Goal: Information Seeking & Learning: Learn about a topic

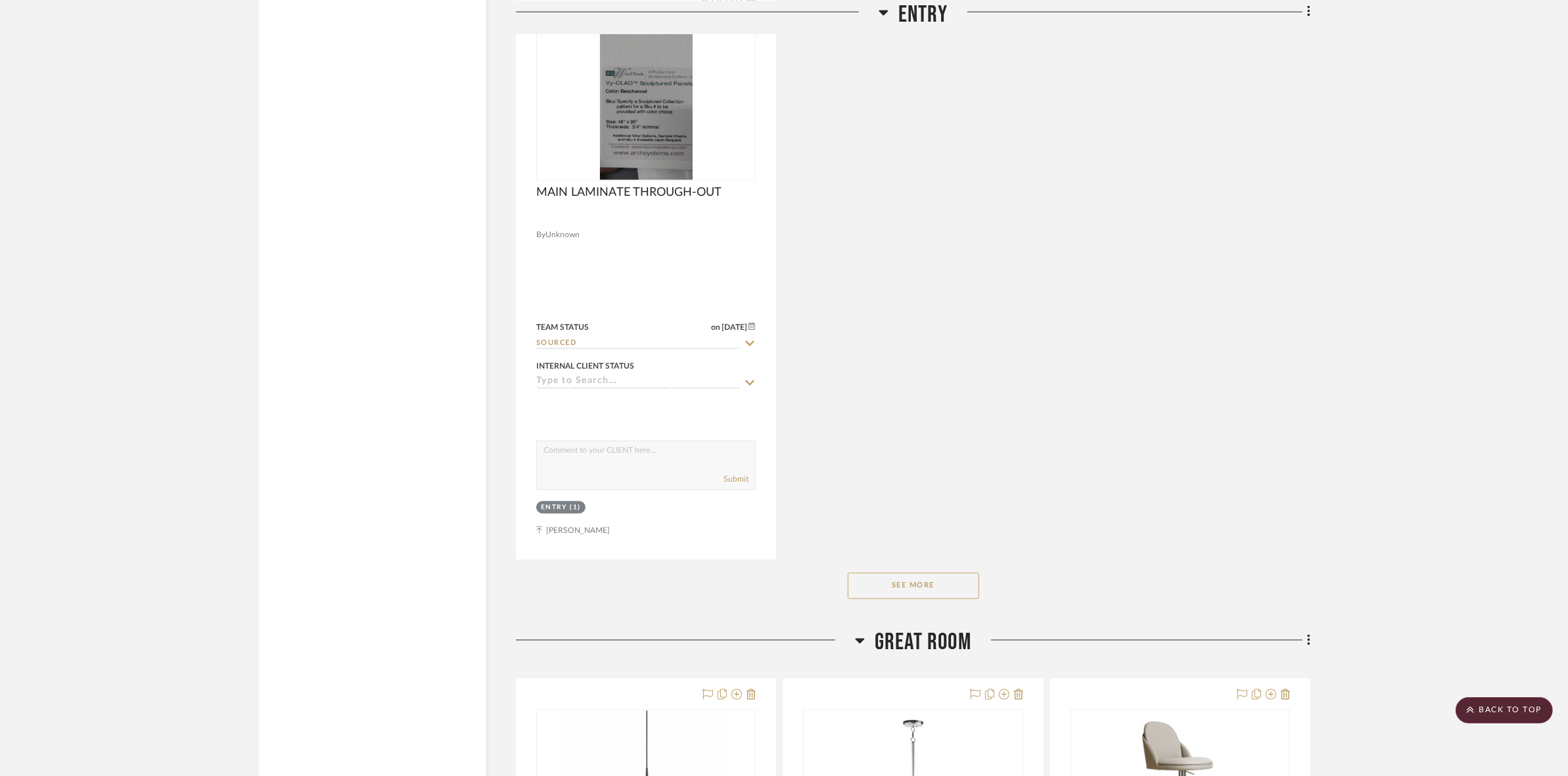
scroll to position [2875, 0]
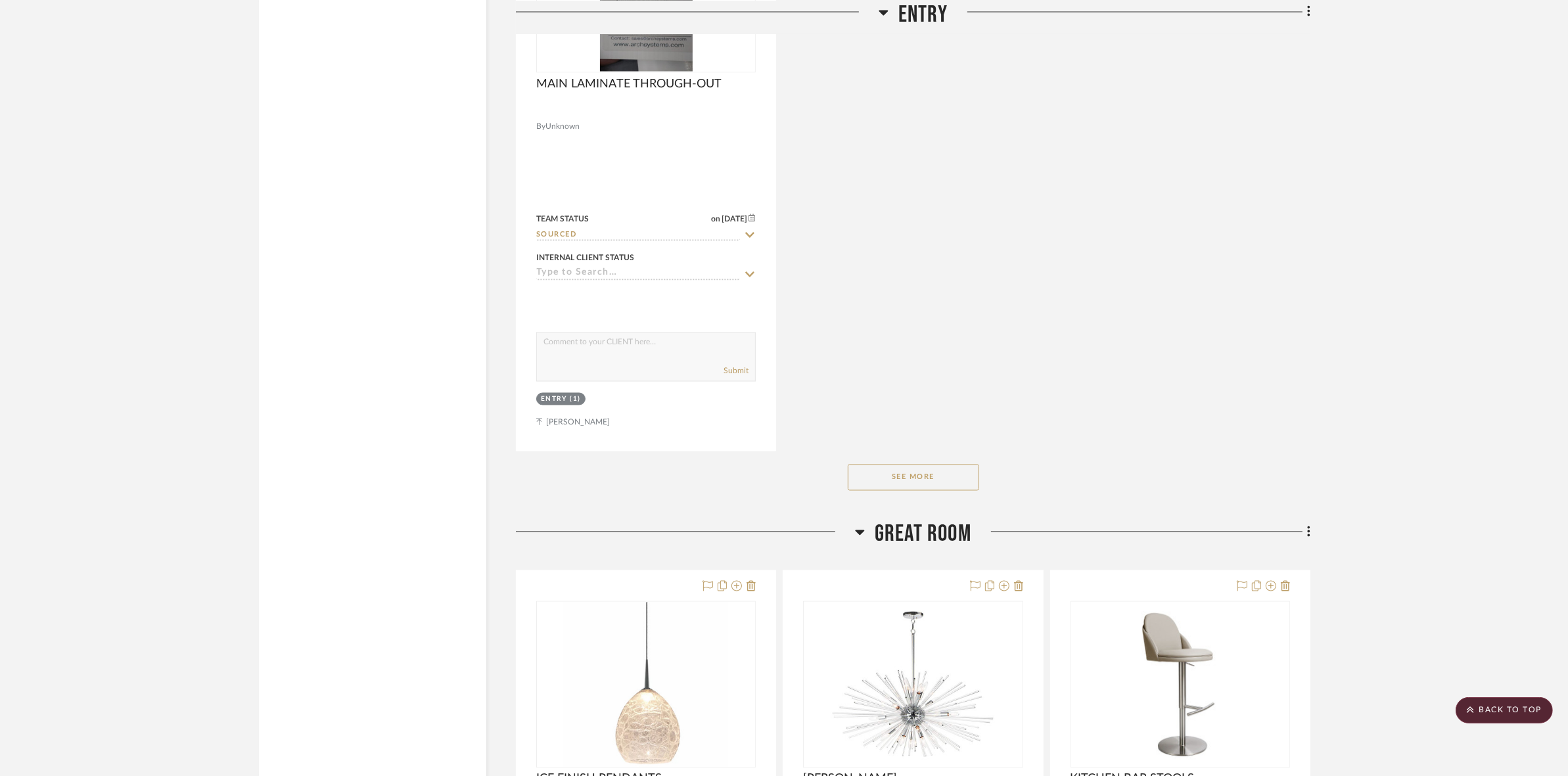
click at [929, 483] on button "See More" at bounding box center [914, 477] width 131 height 26
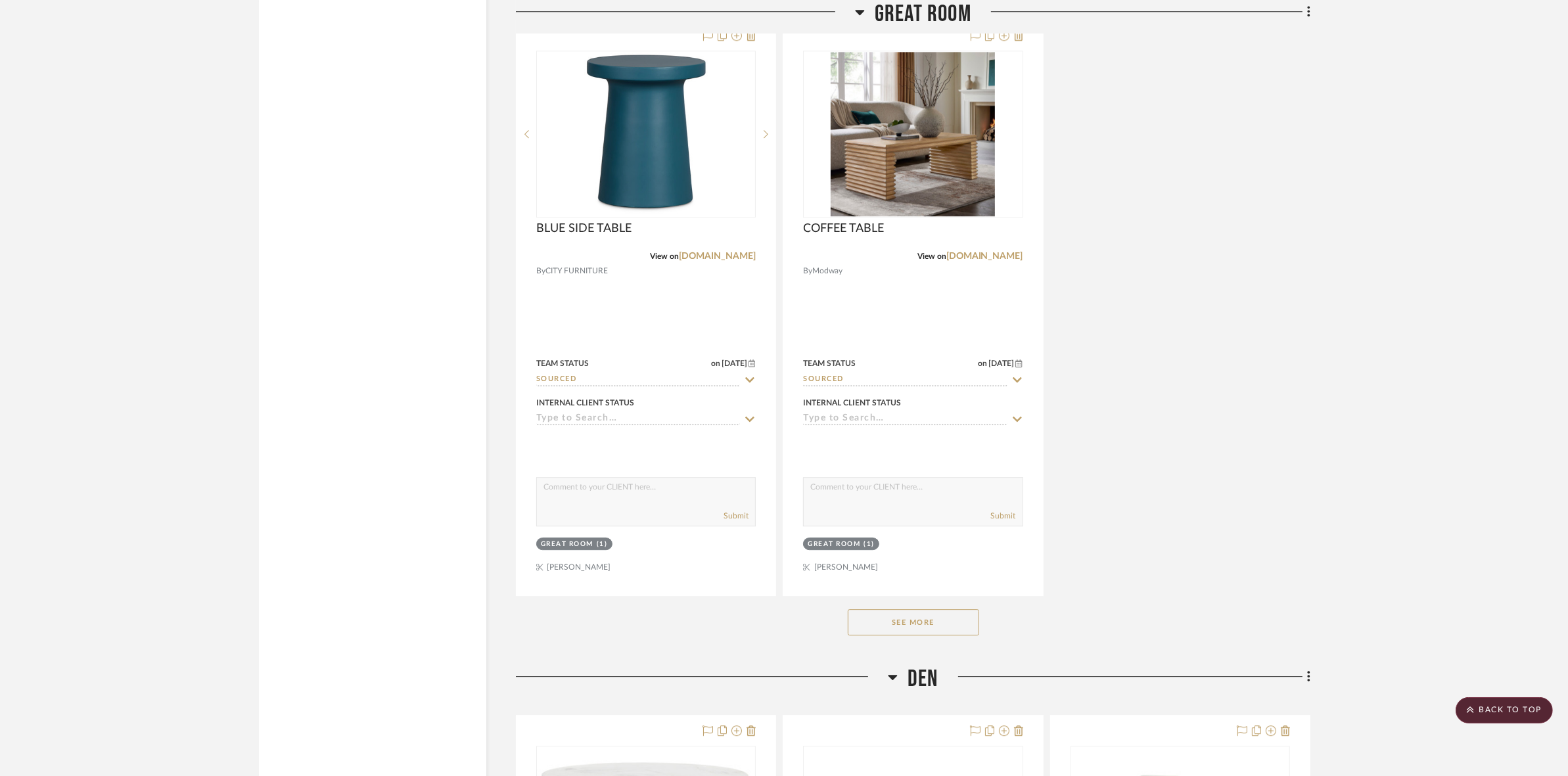
scroll to position [4600, 0]
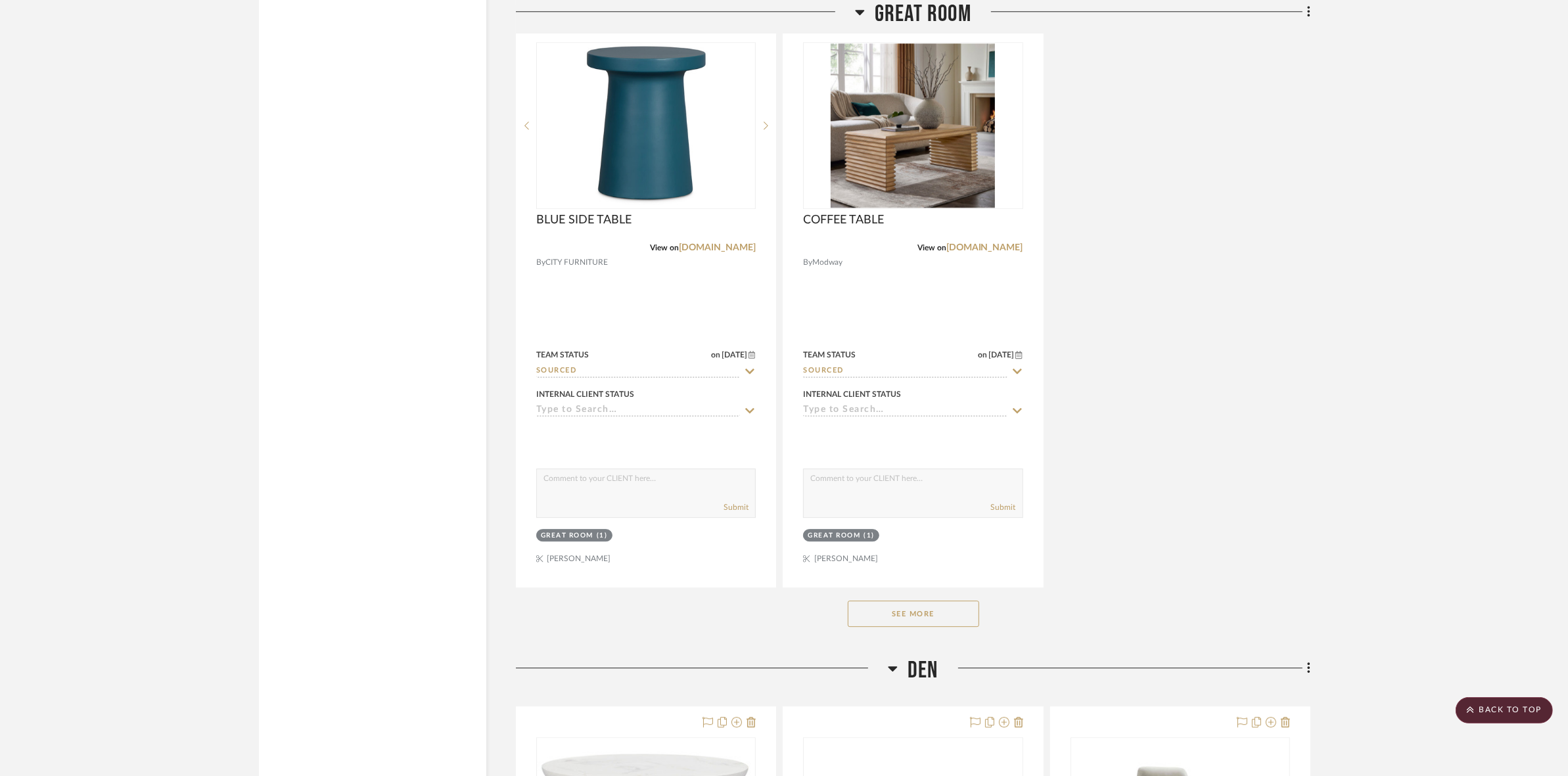
click at [925, 620] on button "See More" at bounding box center [914, 613] width 131 height 26
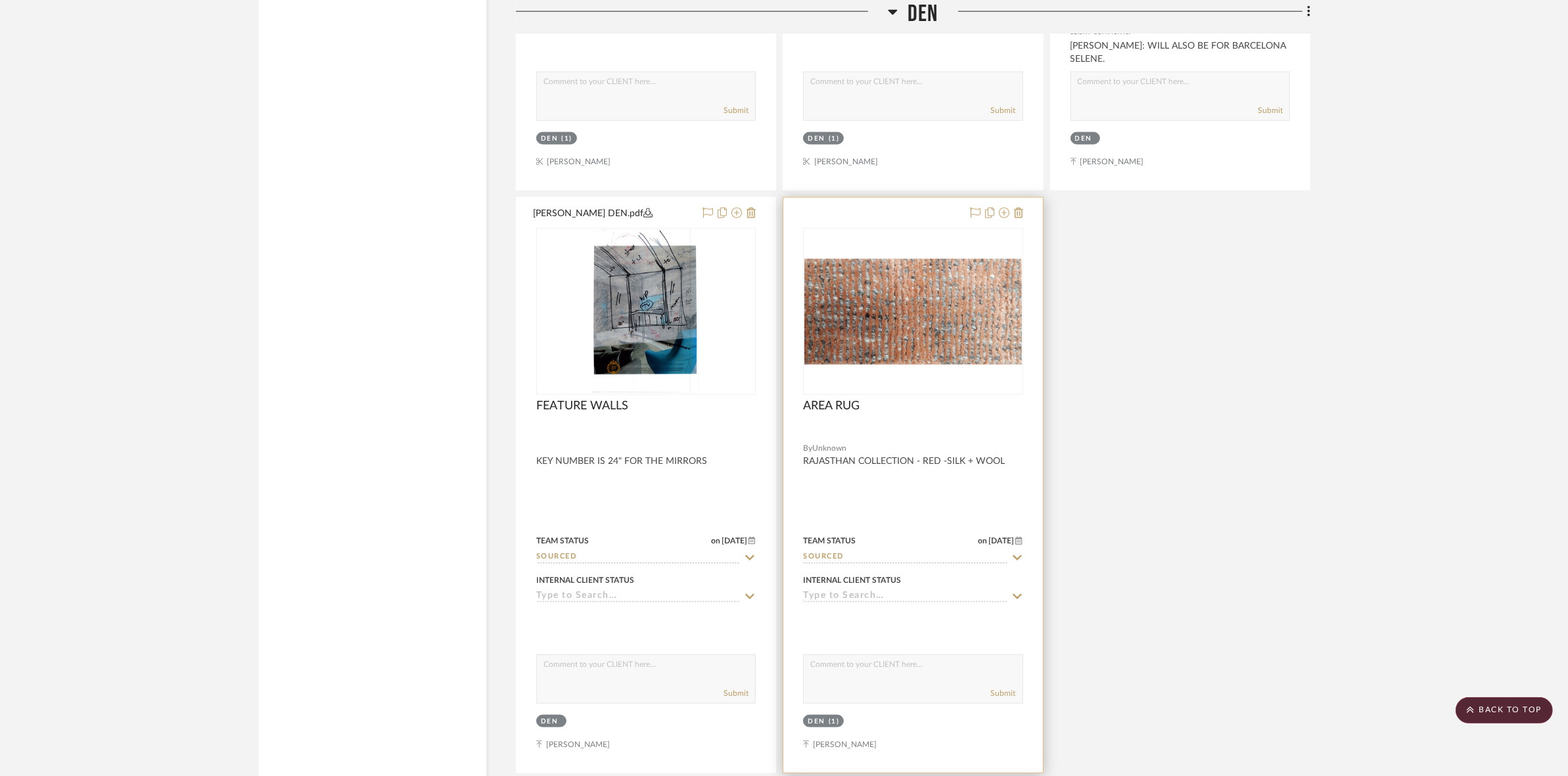
scroll to position [8296, 0]
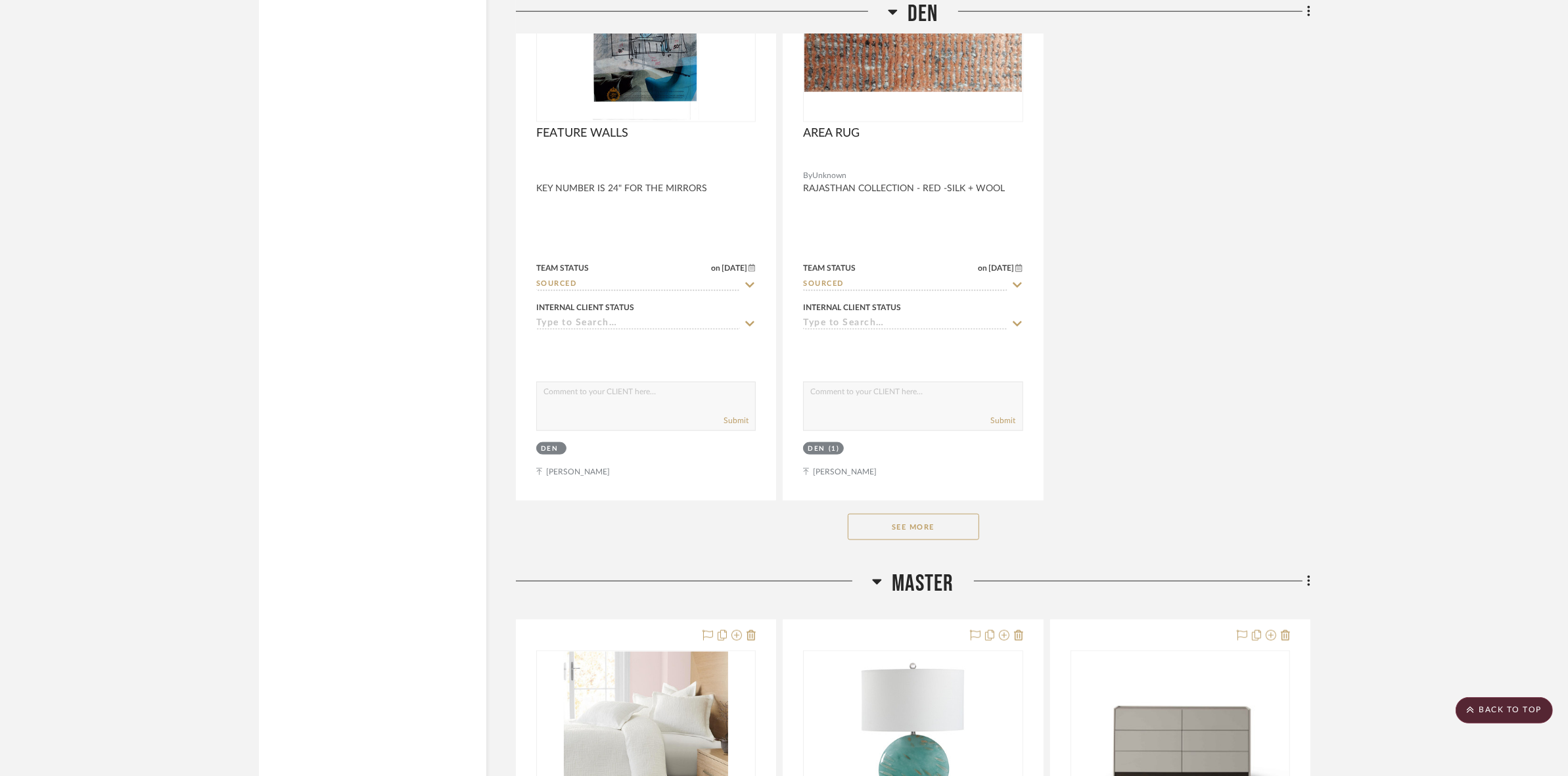
click at [931, 533] on button "See More" at bounding box center [914, 527] width 131 height 26
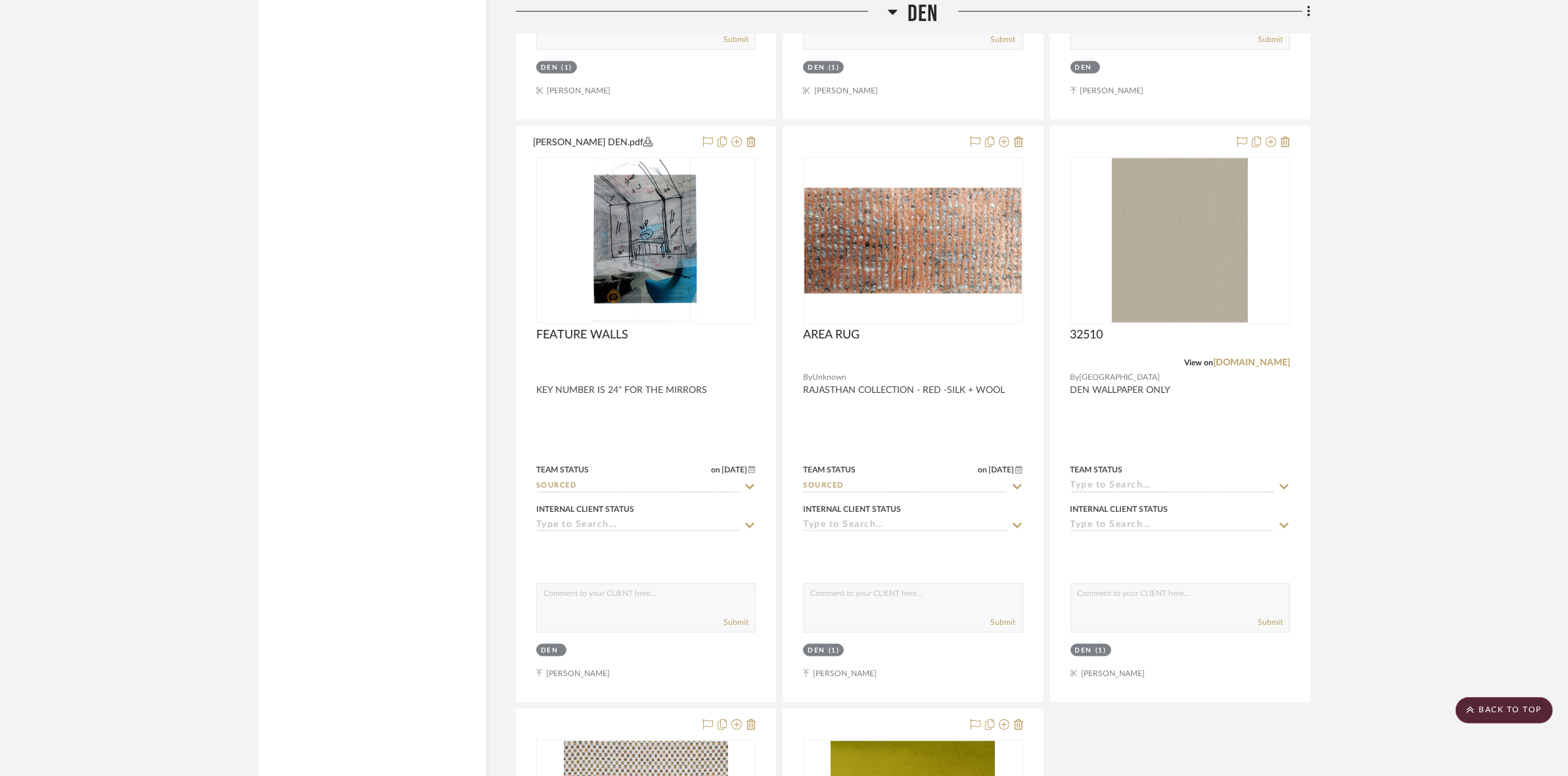
scroll to position [8050, 0]
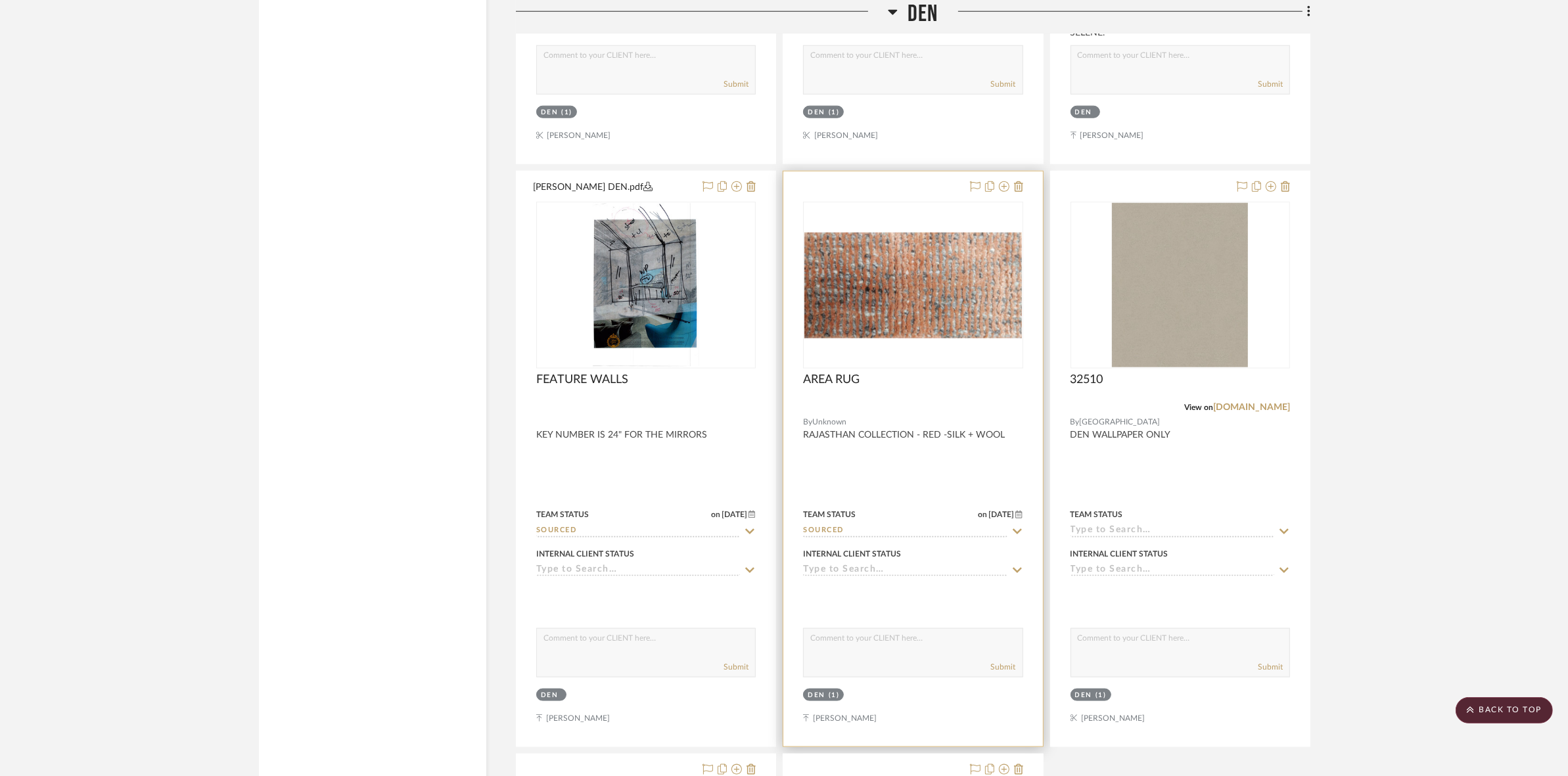
click at [0, 0] on img at bounding box center [0, 0] width 0 height 0
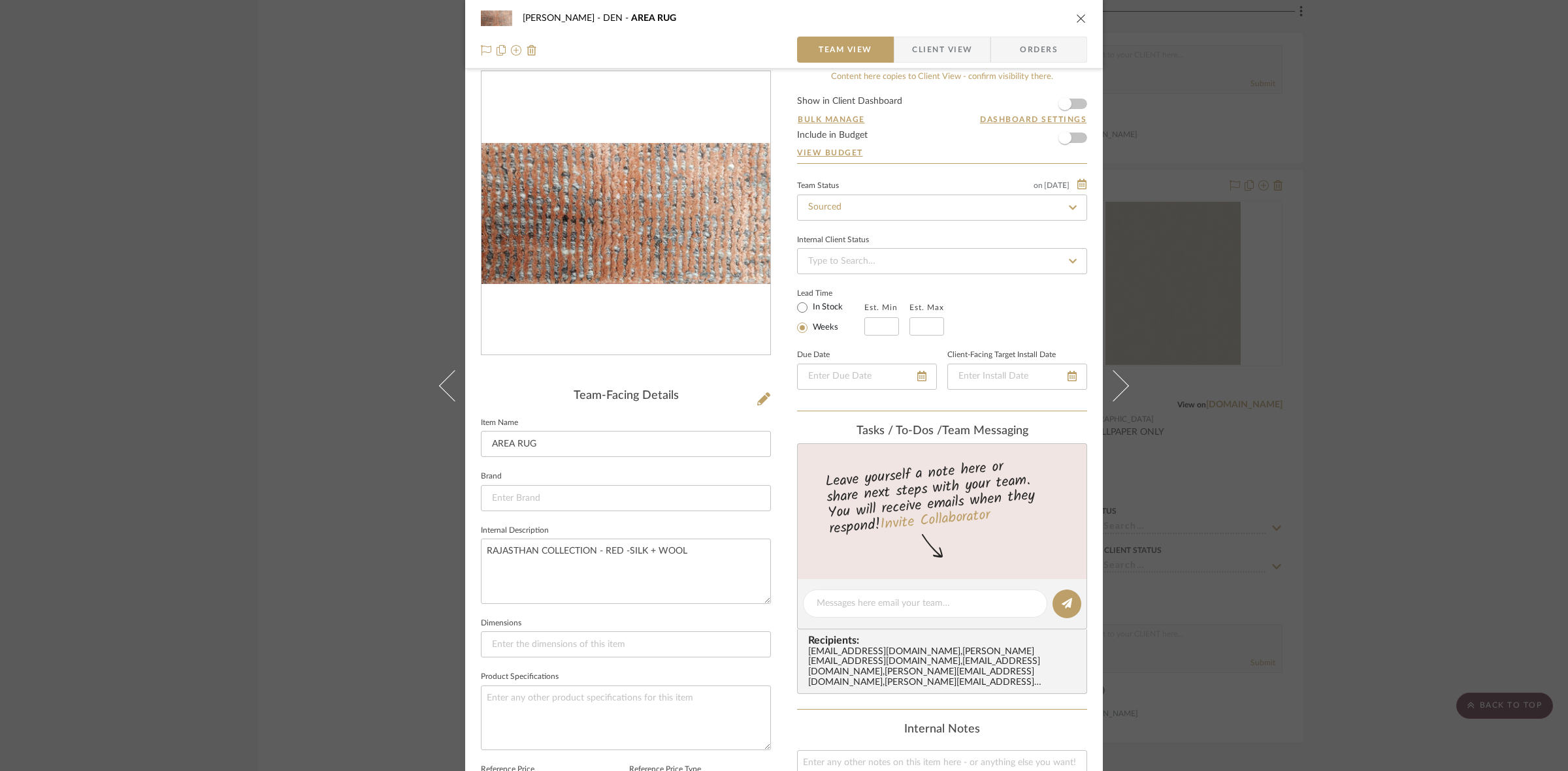
scroll to position [0, 0]
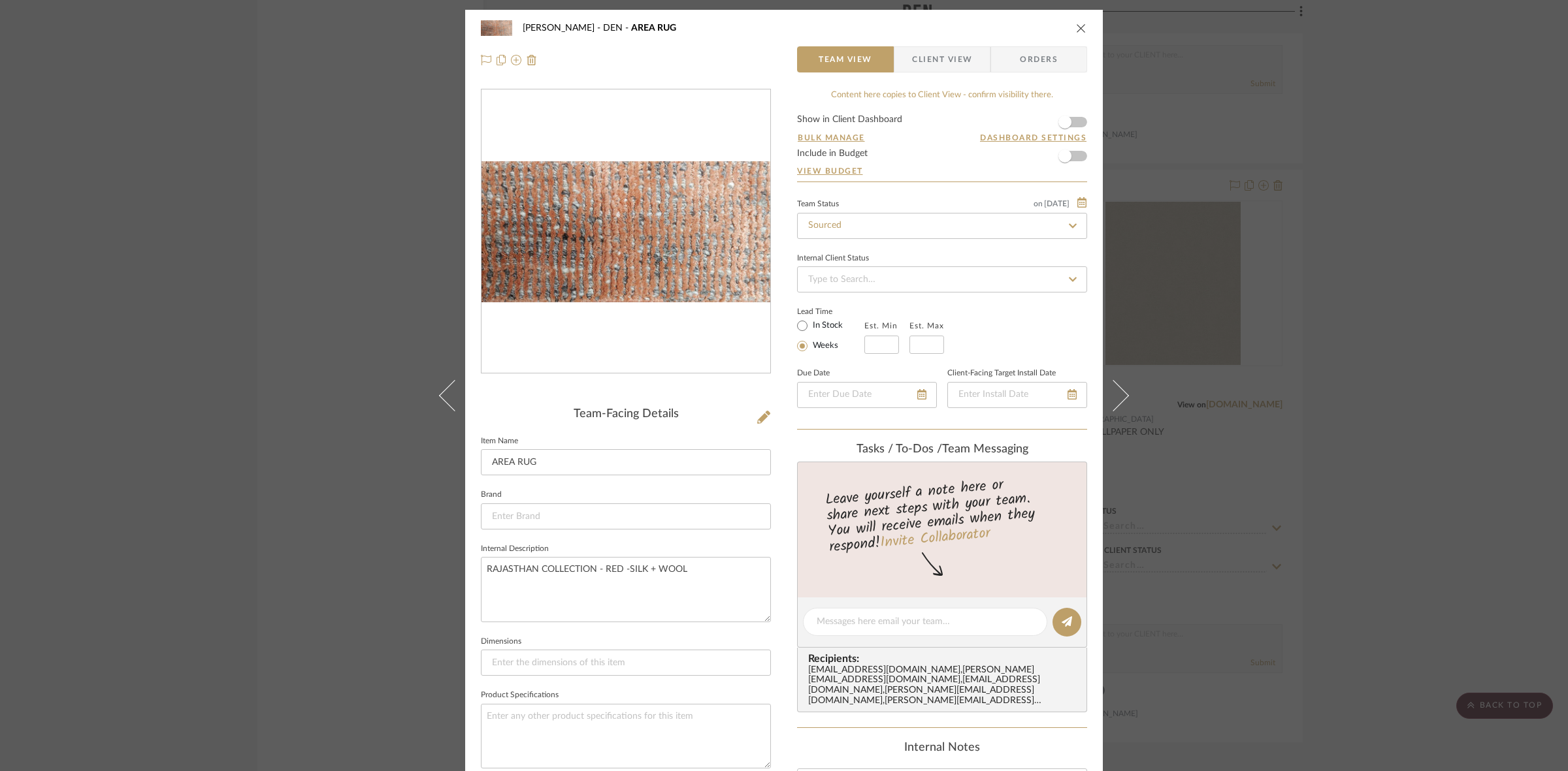
click at [1354, 441] on div "[PERSON_NAME] DEN AREA RUG Team View Client View Orders Team-Facing Details Ite…" at bounding box center [784, 386] width 1568 height 771
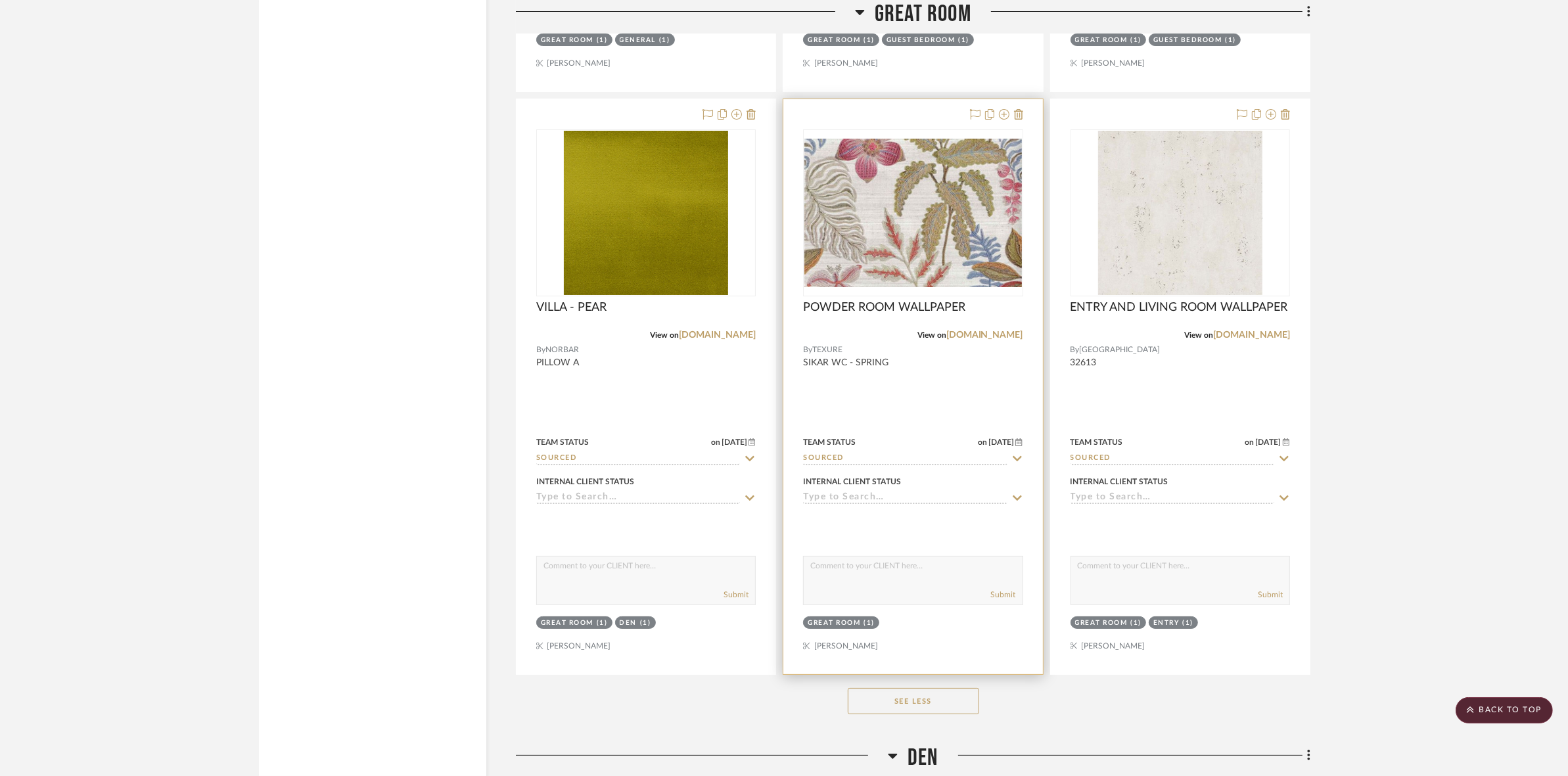
scroll to position [6324, 0]
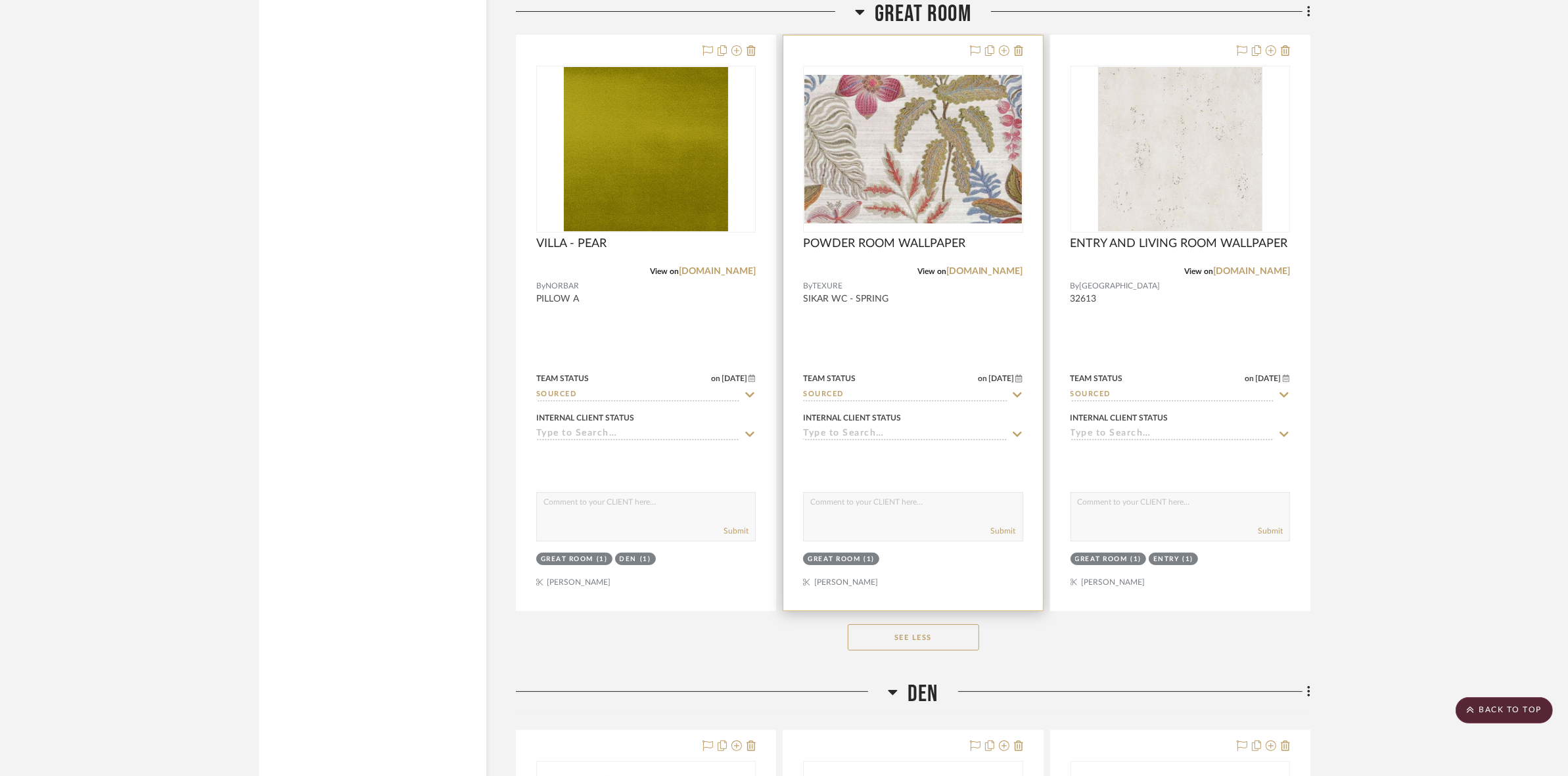
click at [991, 136] on img "0" at bounding box center [913, 150] width 217 height 149
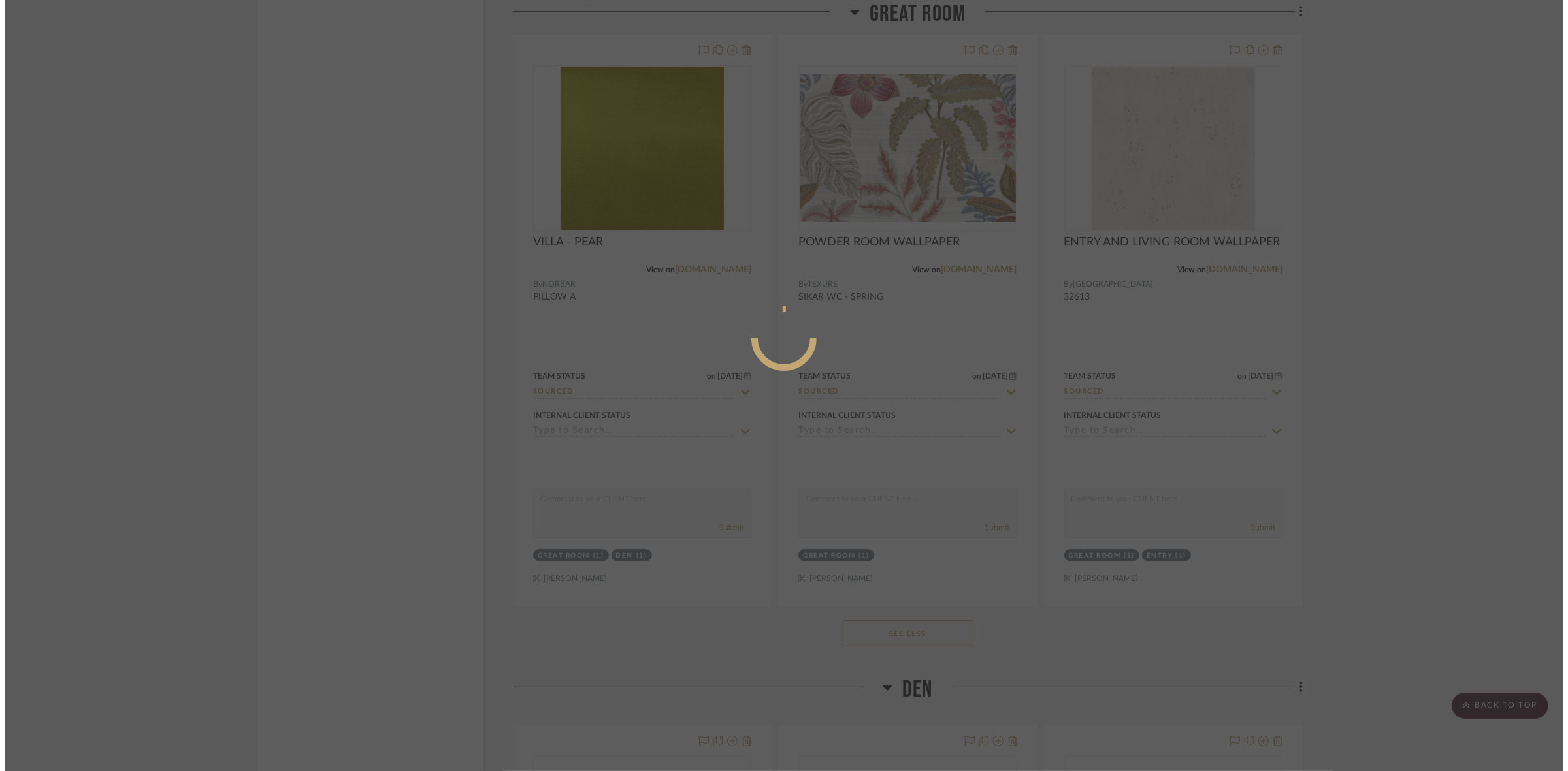
scroll to position [0, 0]
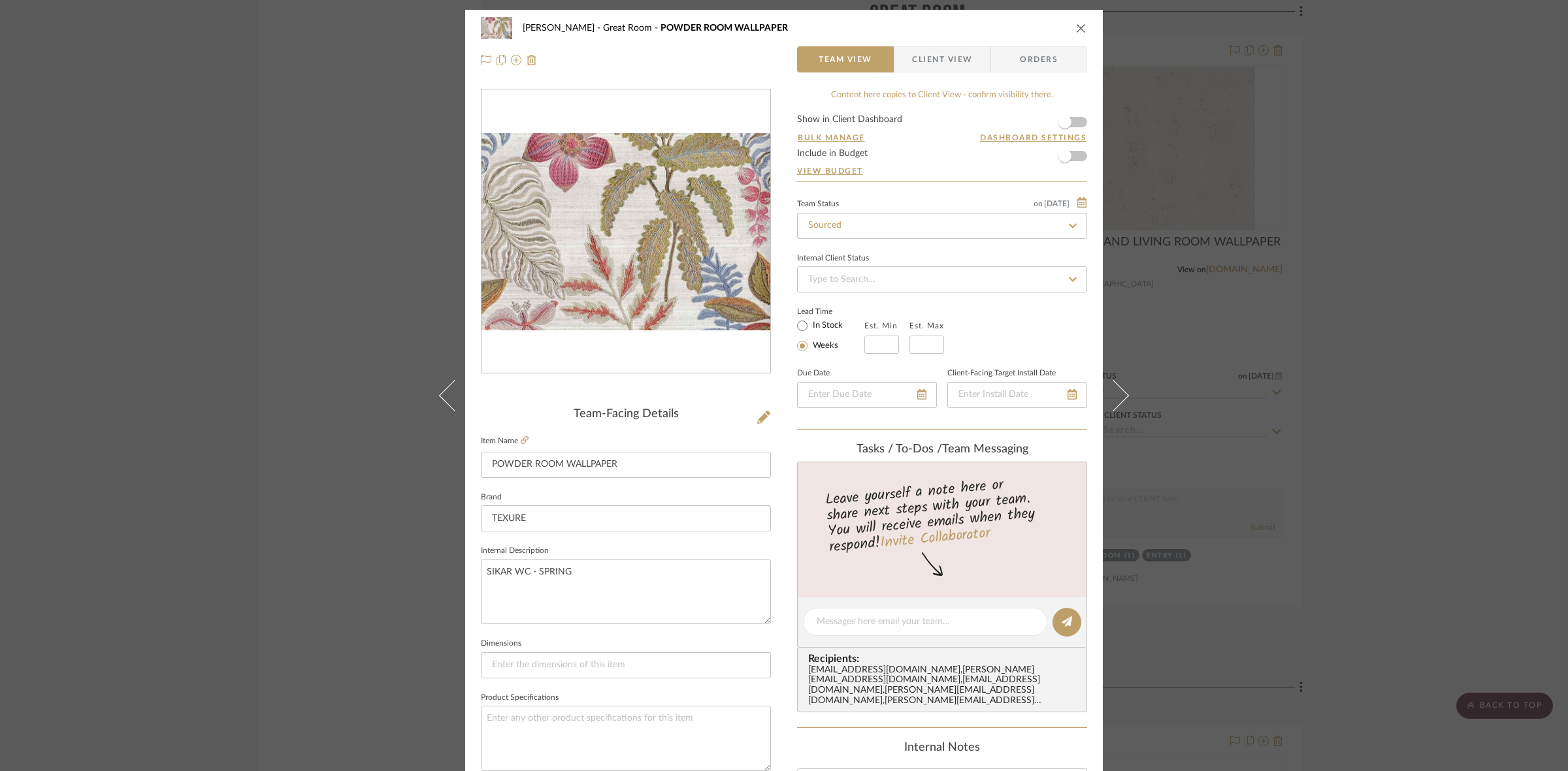
click at [351, 448] on div "[PERSON_NAME] Great Room POWDER ROOM WALLPAPER Team View Client View Orders Tea…" at bounding box center [784, 386] width 1568 height 771
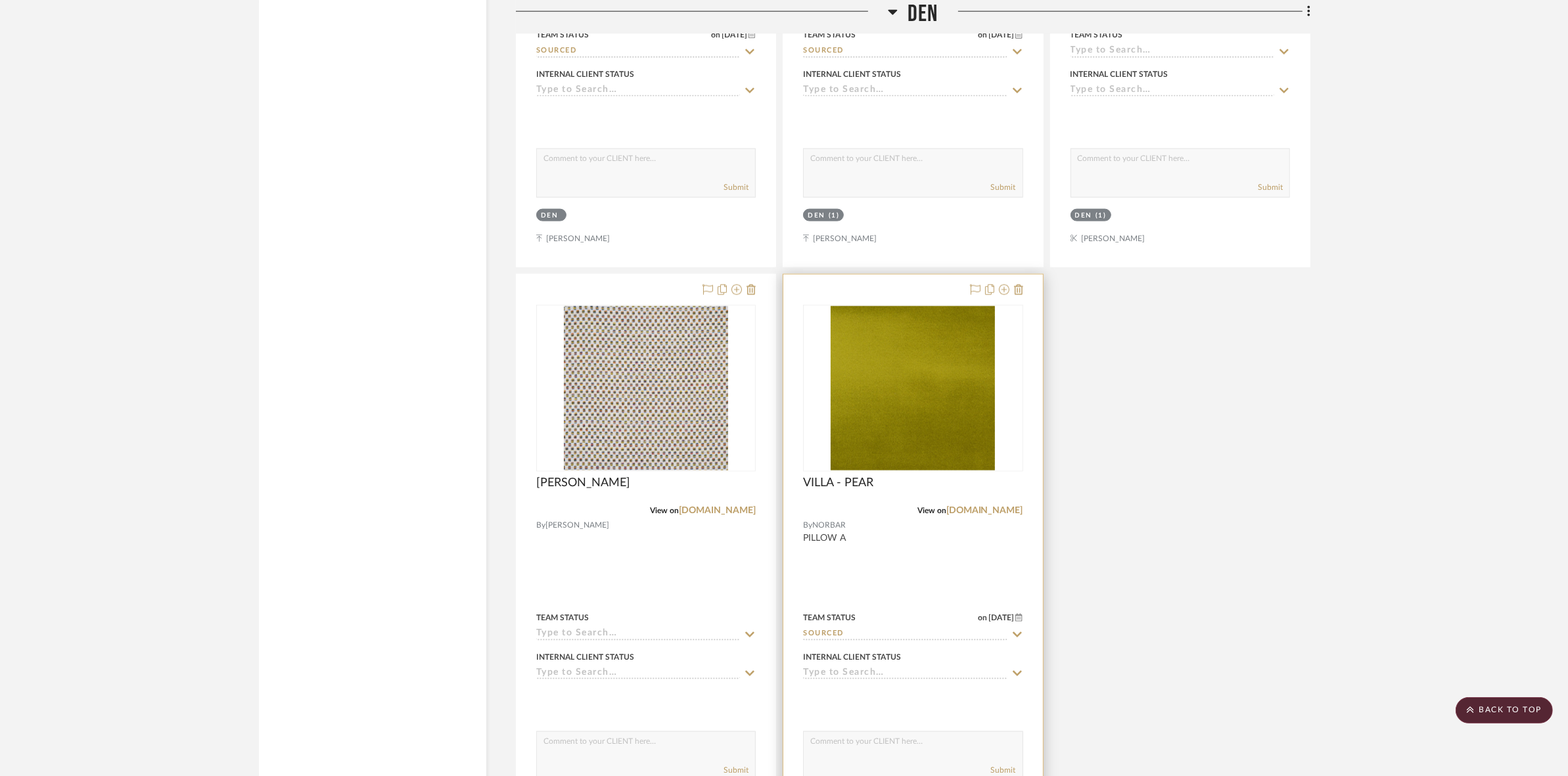
scroll to position [8542, 0]
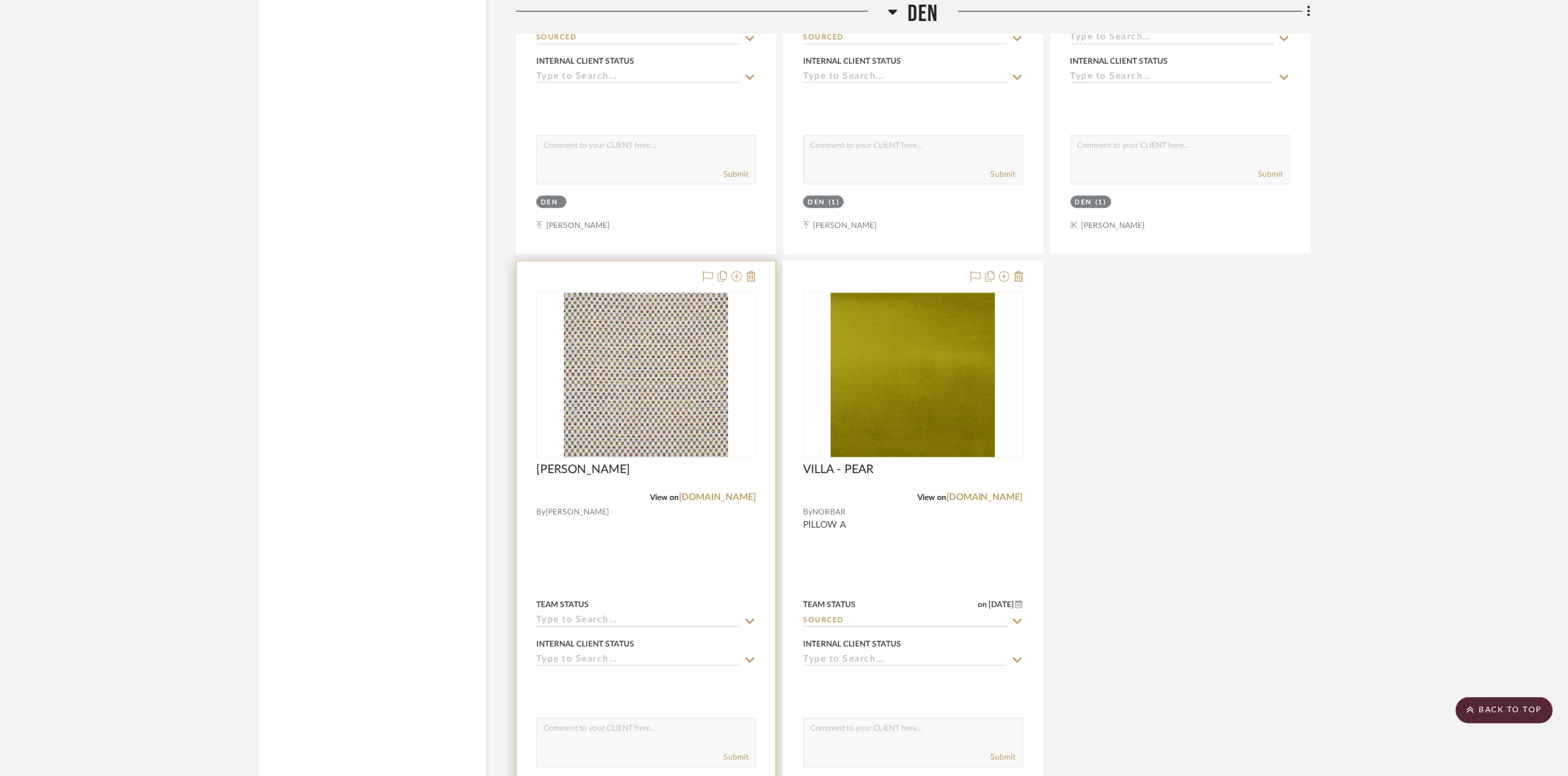
click at [709, 353] on img "0" at bounding box center [645, 375] width 164 height 164
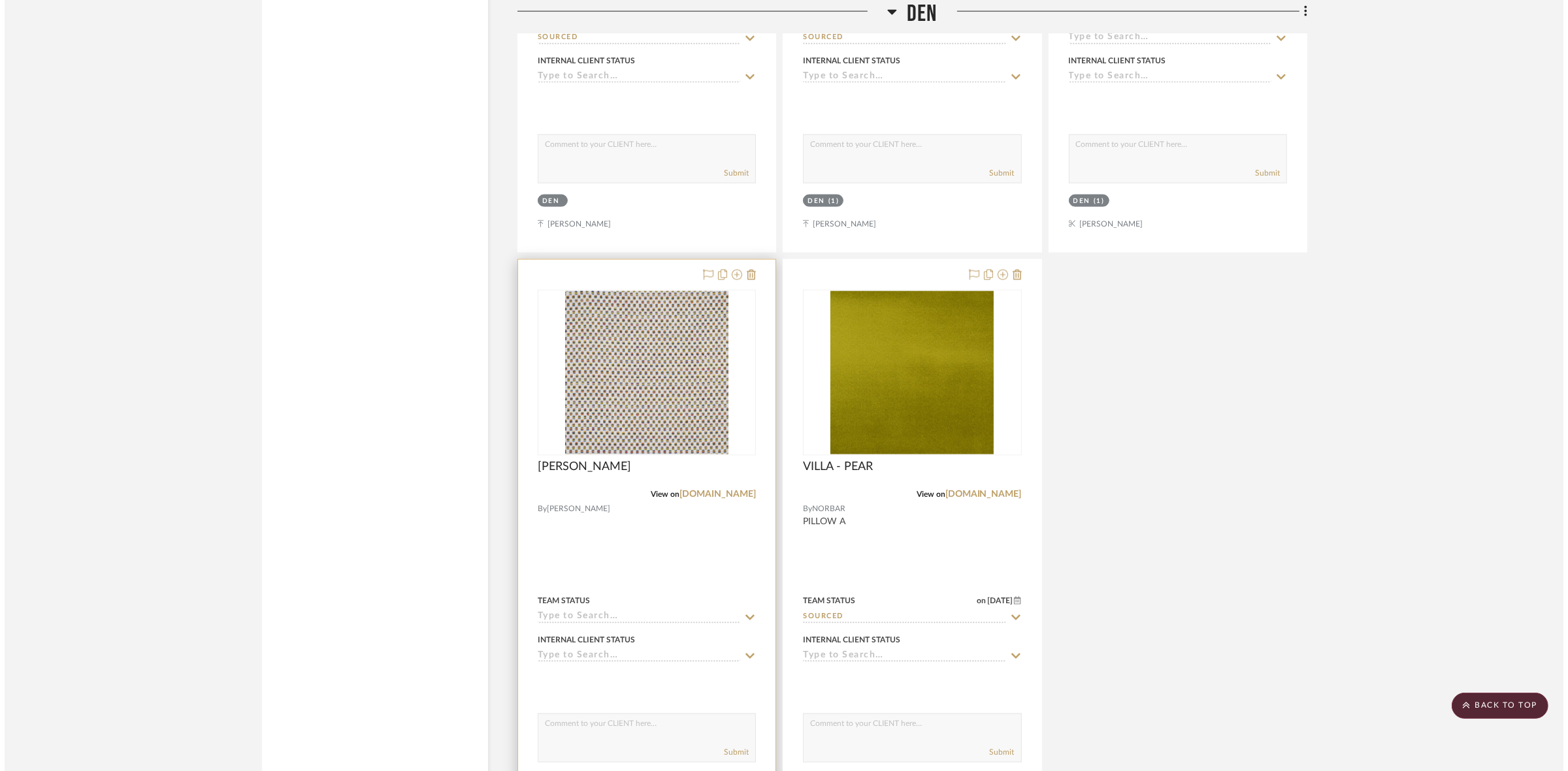
scroll to position [0, 0]
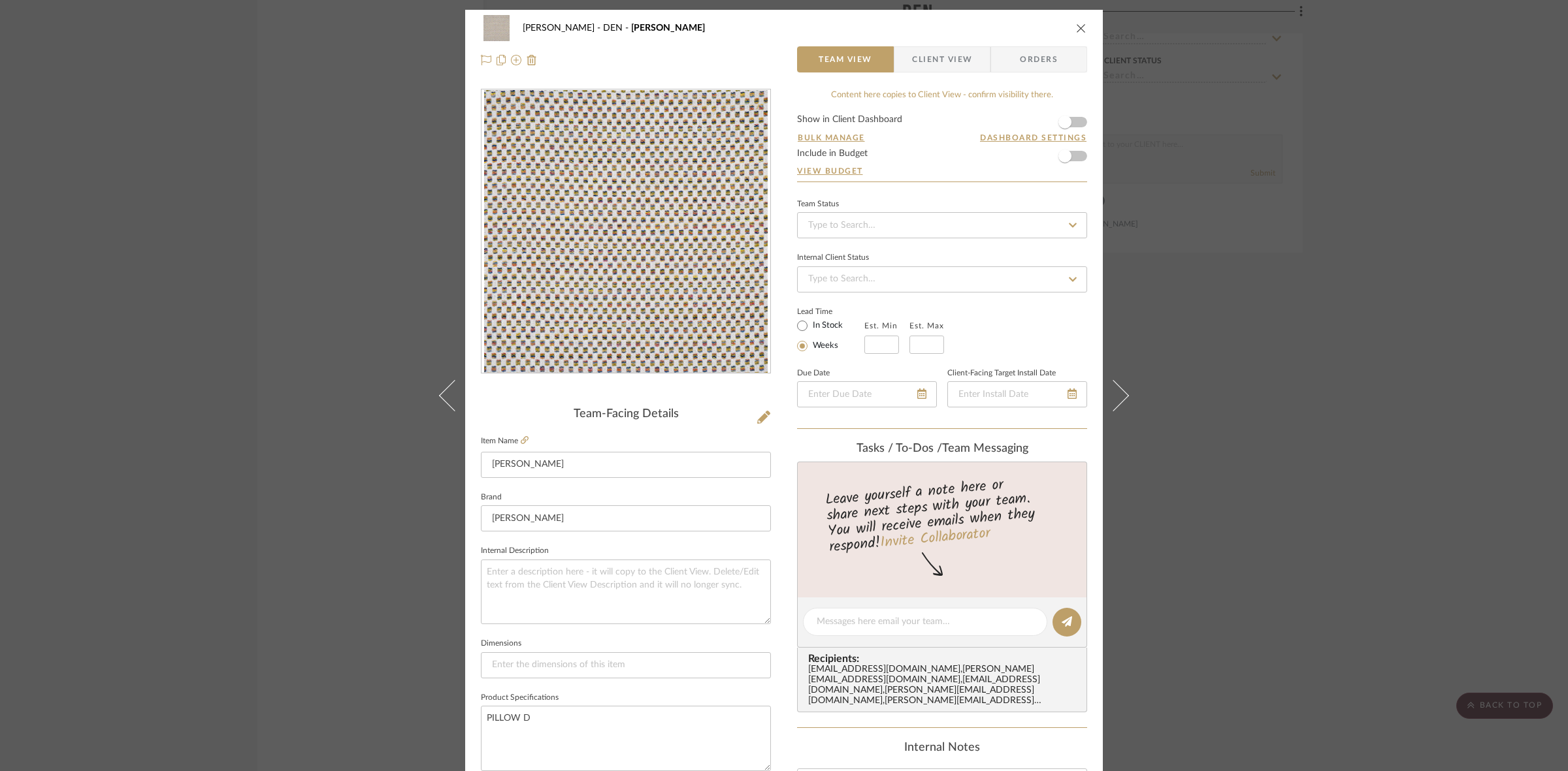
click at [690, 288] on img "0" at bounding box center [626, 232] width 283 height 283
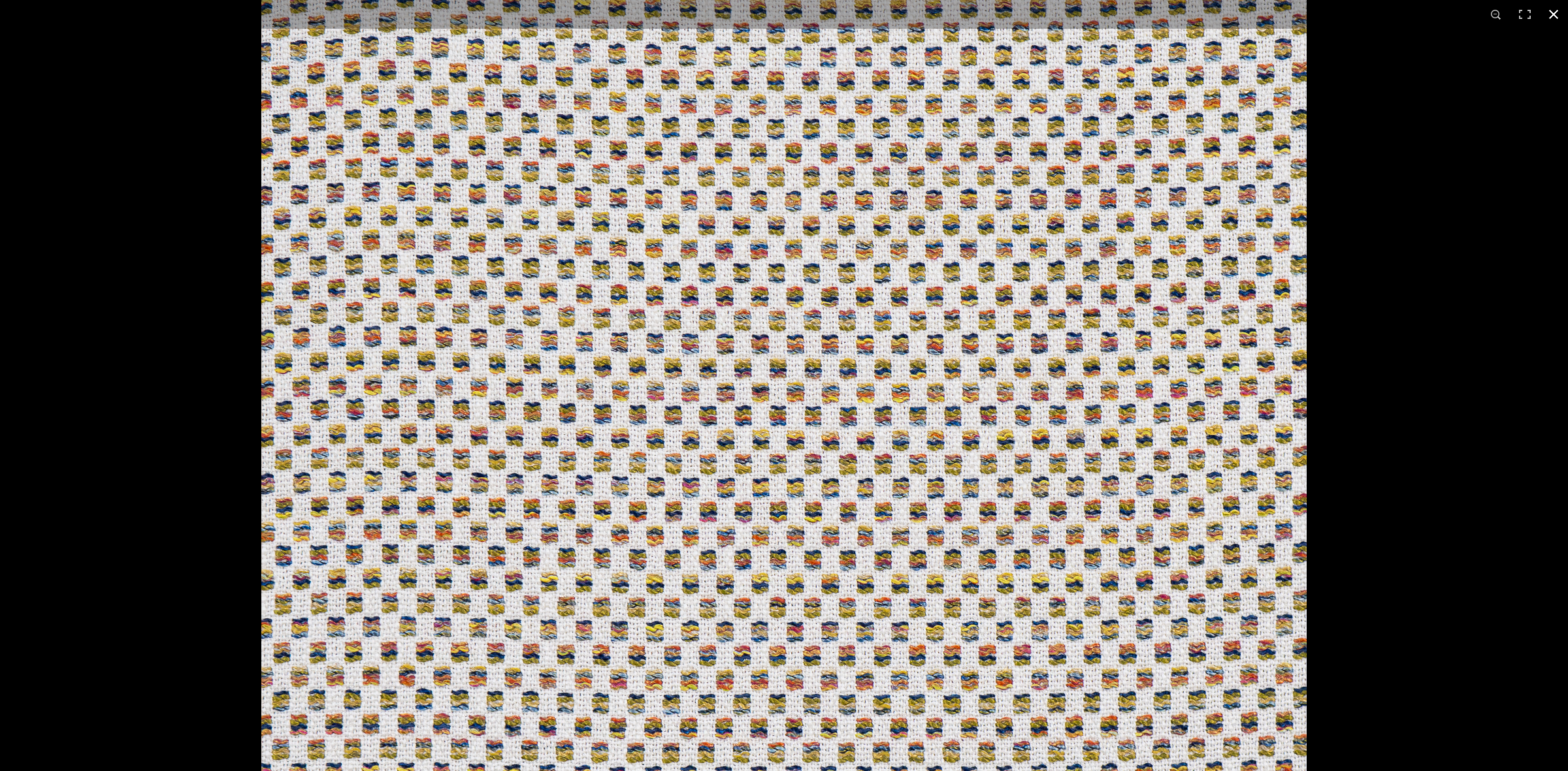
click at [1436, 389] on div at bounding box center [1045, 276] width 1568 height 771
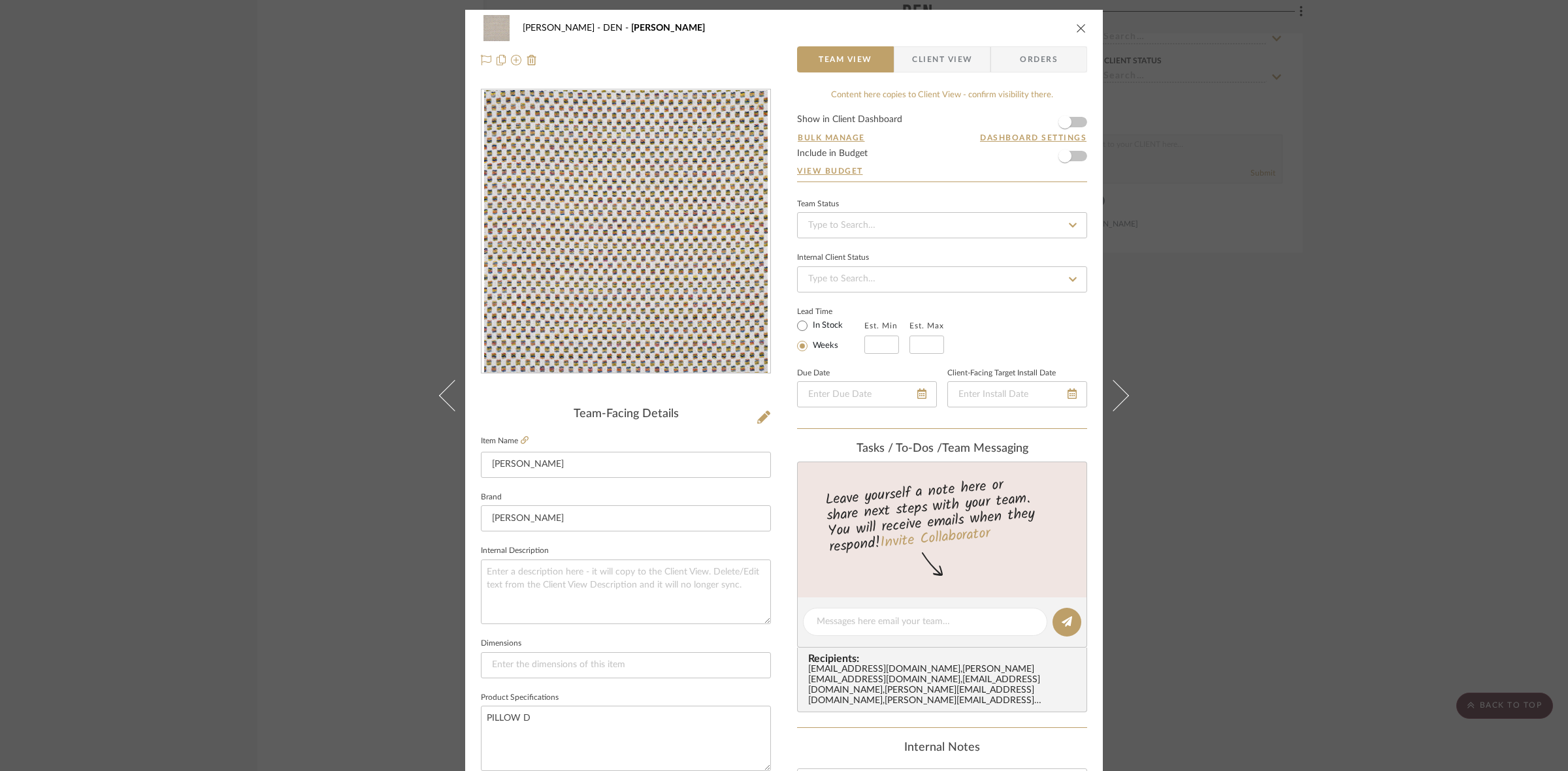
click at [1232, 408] on div "[PERSON_NAME] DEN [PERSON_NAME] Team View Client View Orders Team-Facing Detail…" at bounding box center [784, 386] width 1568 height 771
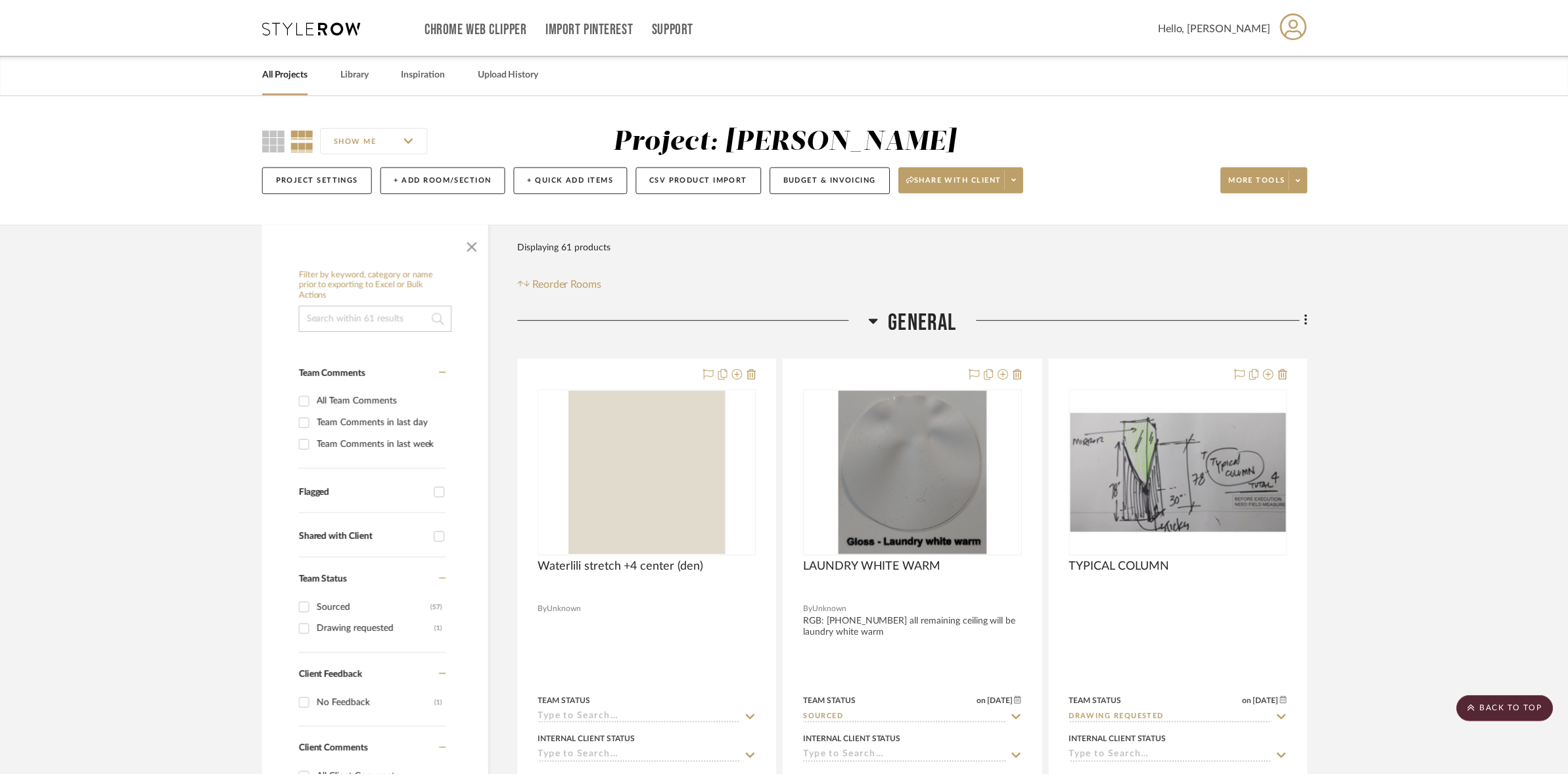
scroll to position [8542, 0]
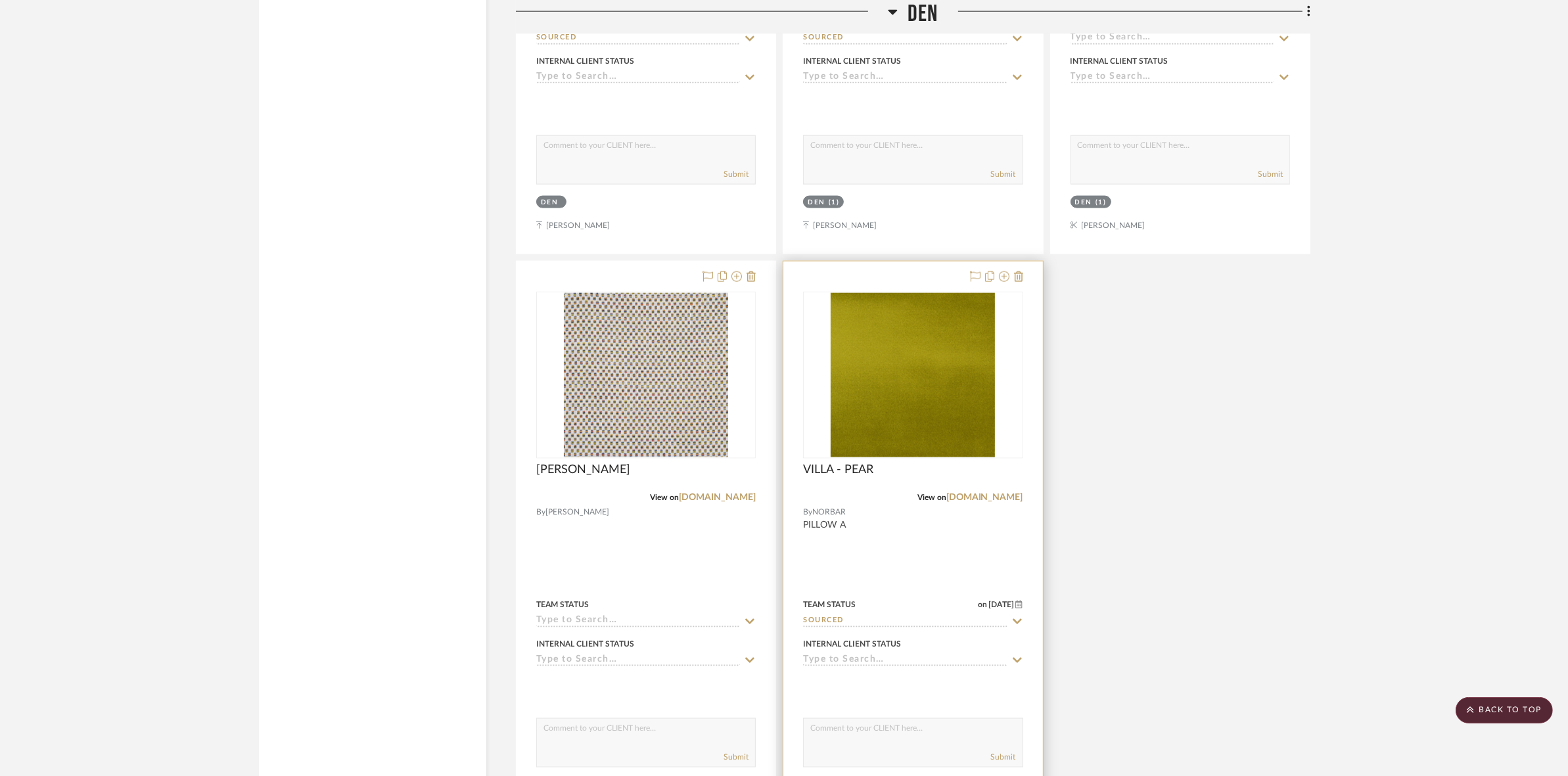
click at [914, 398] on img "0" at bounding box center [912, 375] width 164 height 164
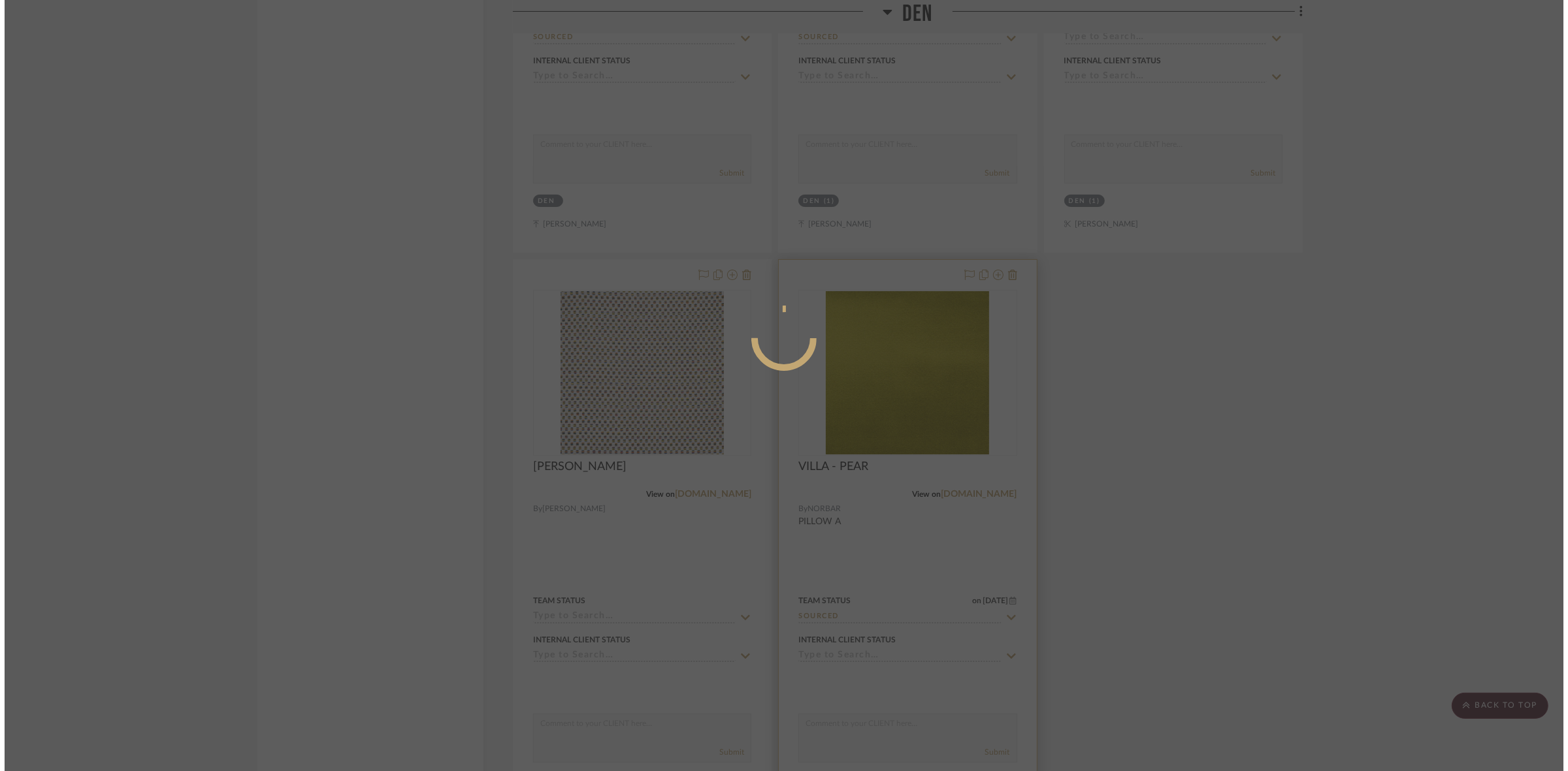
scroll to position [0, 0]
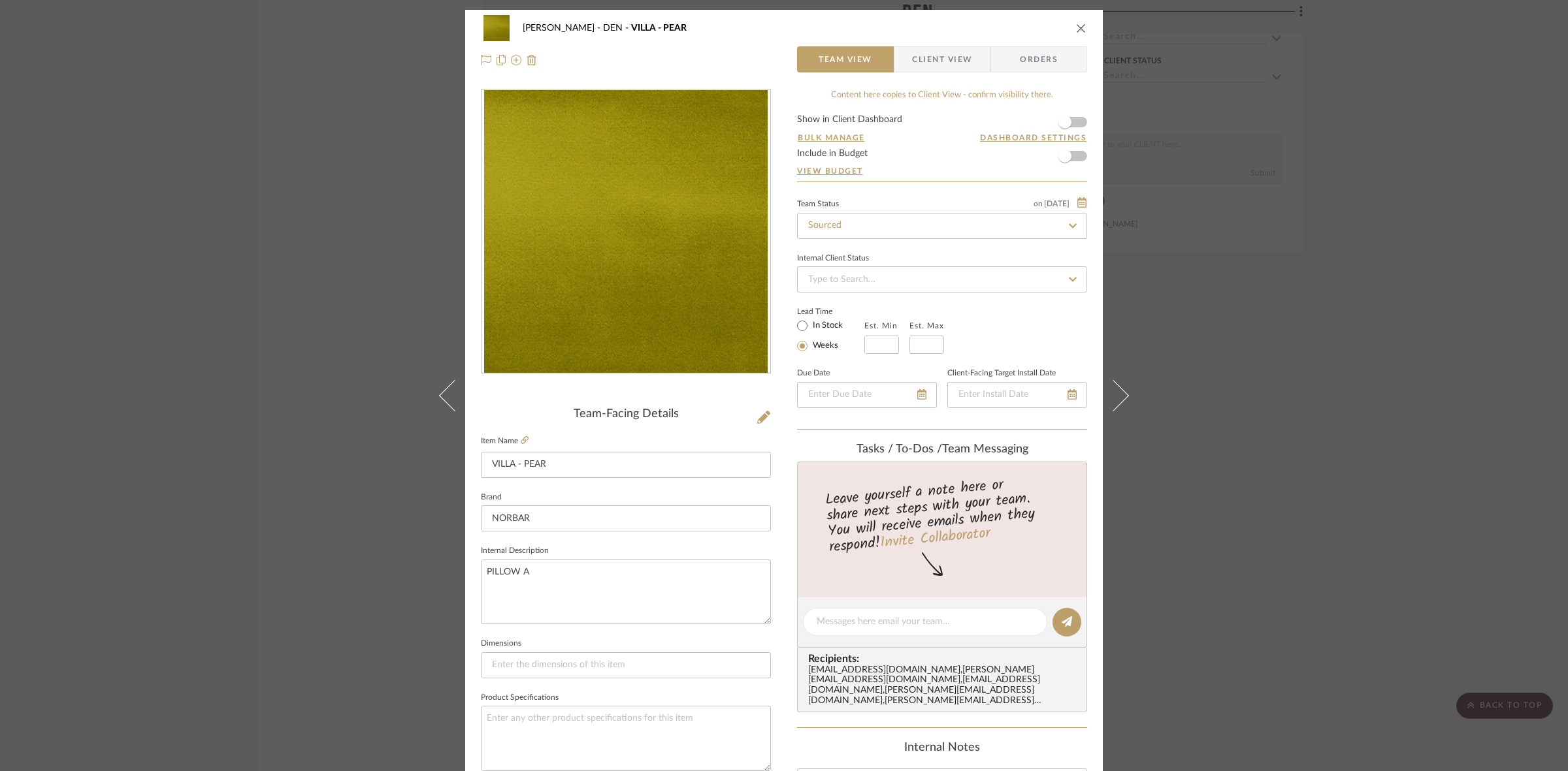
click at [597, 249] on img "0" at bounding box center [626, 232] width 283 height 283
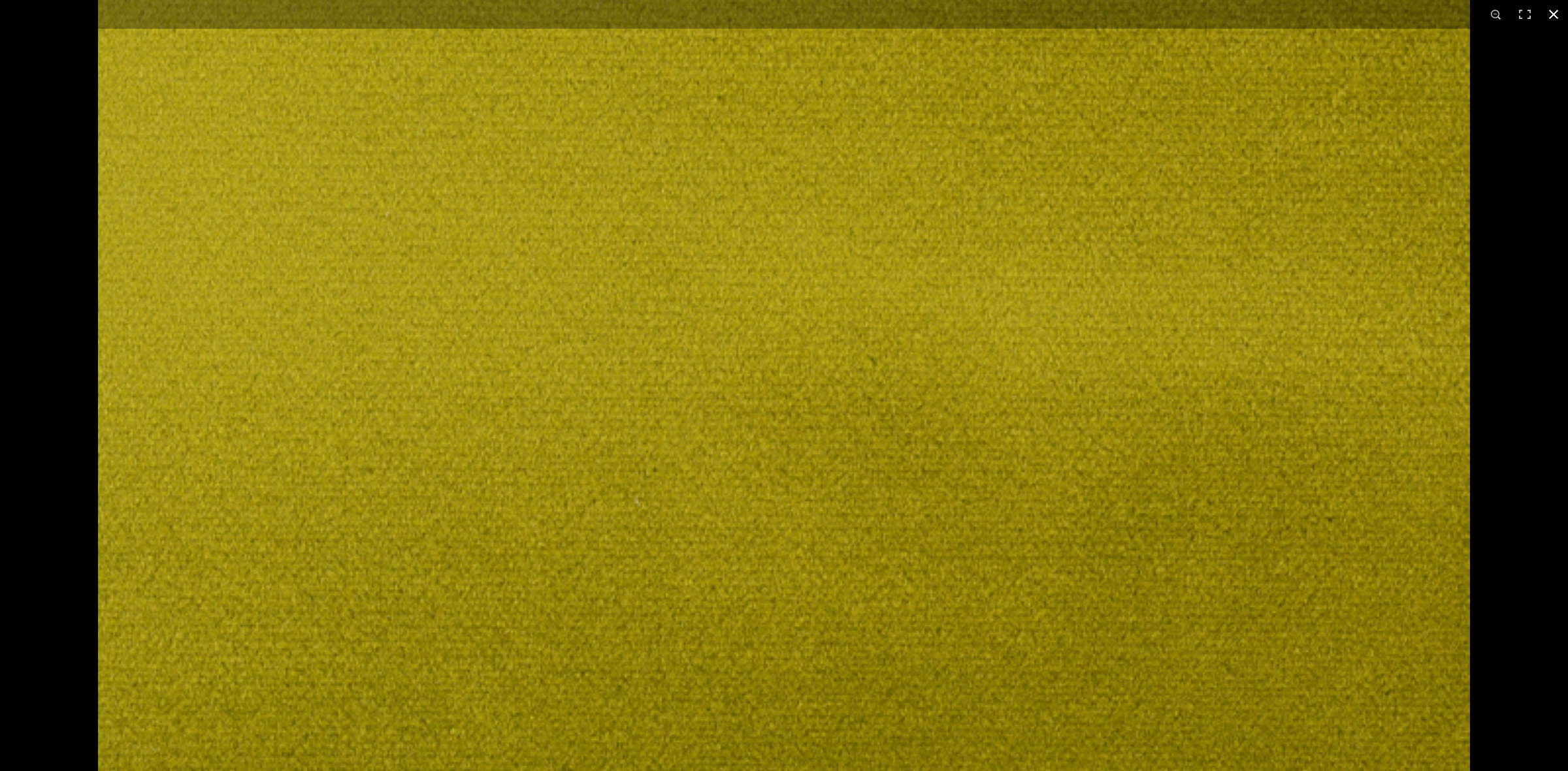
click at [1494, 373] on div at bounding box center [882, 155] width 1568 height 771
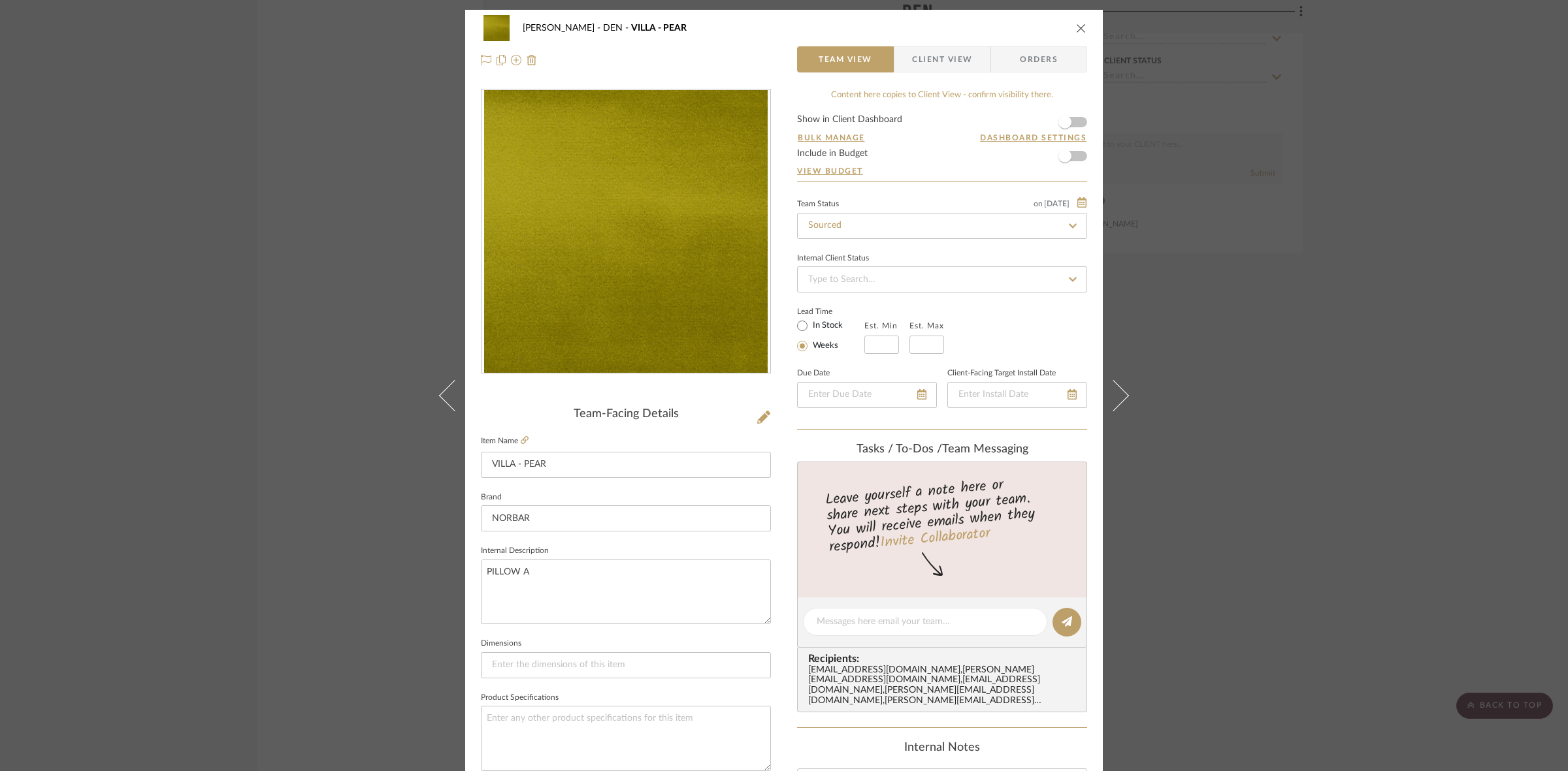
drag, startPoint x: 618, startPoint y: 305, endPoint x: 745, endPoint y: 343, distance: 132.6
drag, startPoint x: 1348, startPoint y: 293, endPoint x: 1349, endPoint y: 284, distance: 9.1
click at [1349, 287] on div "[PERSON_NAME] DEN VILLA - PEAR Team View Client View Orders Team-Facing Details…" at bounding box center [784, 386] width 1568 height 771
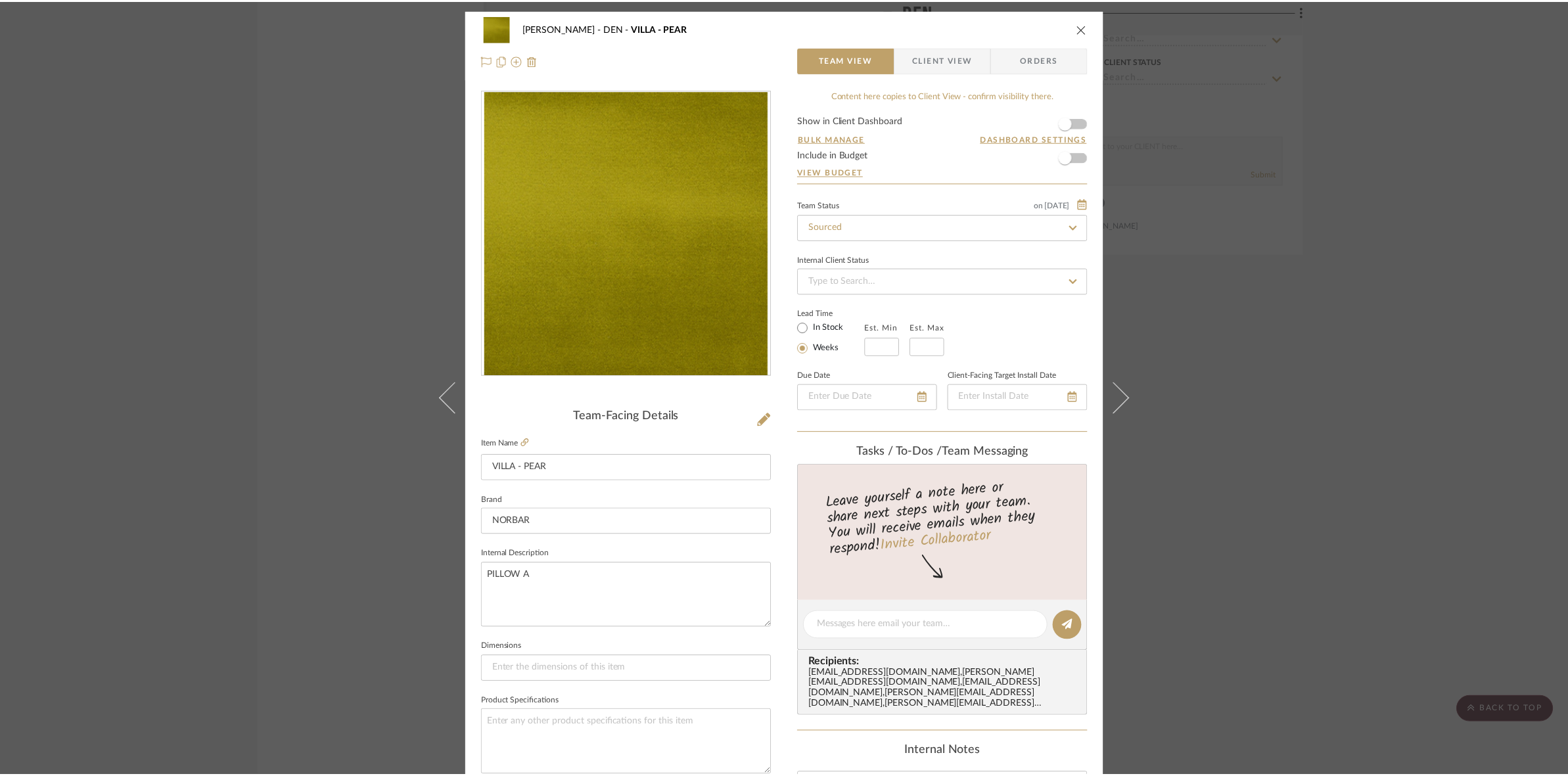
scroll to position [8542, 0]
